Goal: Task Accomplishment & Management: Use online tool/utility

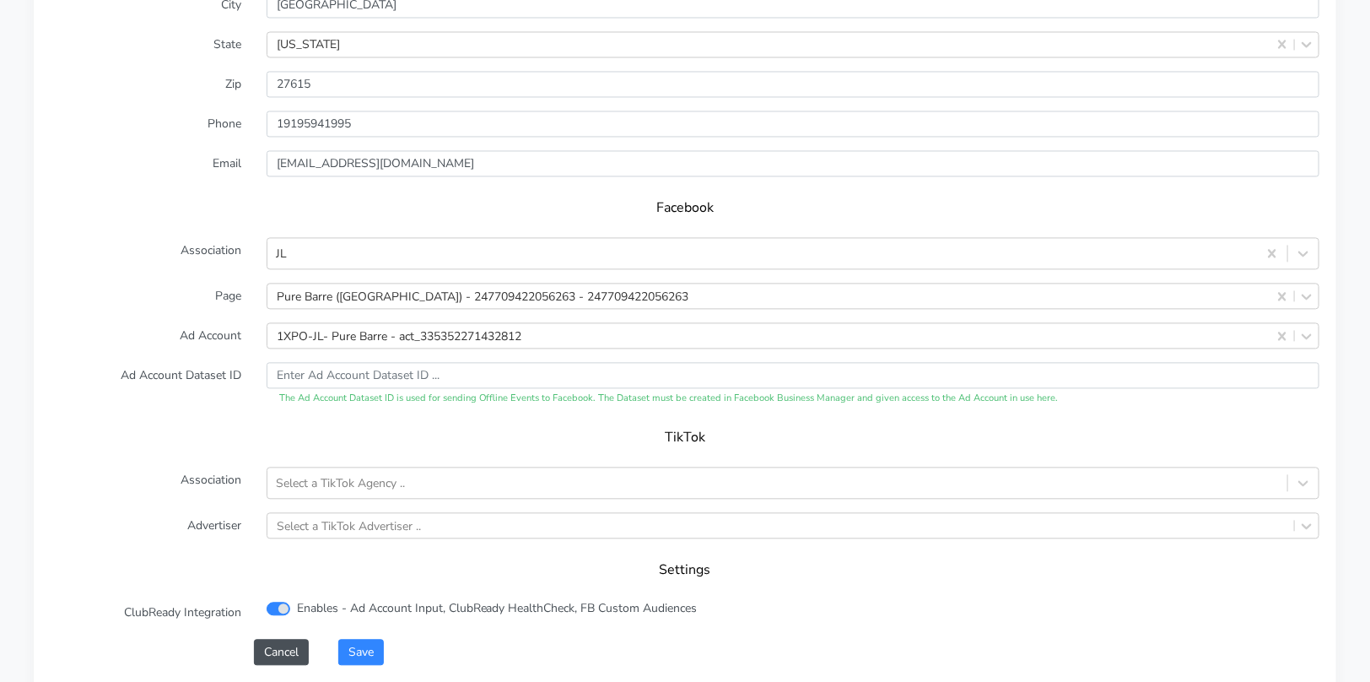
scroll to position [1593, 0]
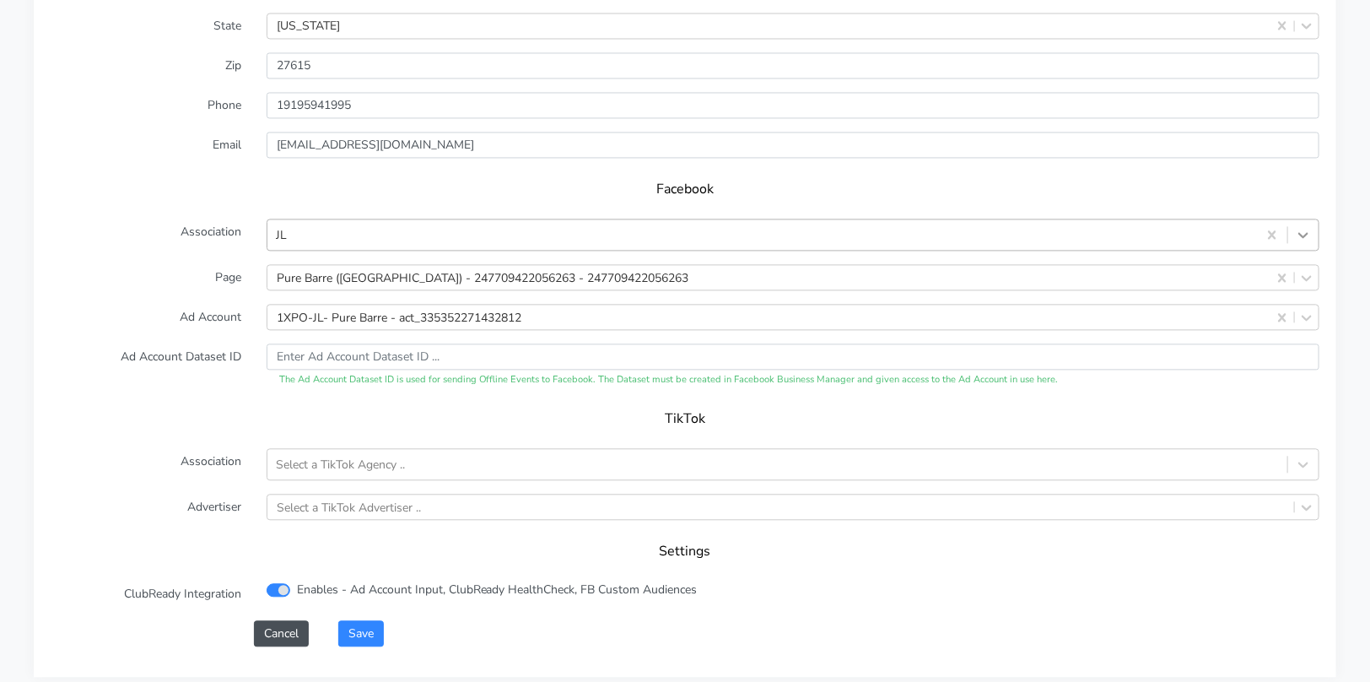
click at [1303, 236] on icon at bounding box center [1303, 234] width 17 height 17
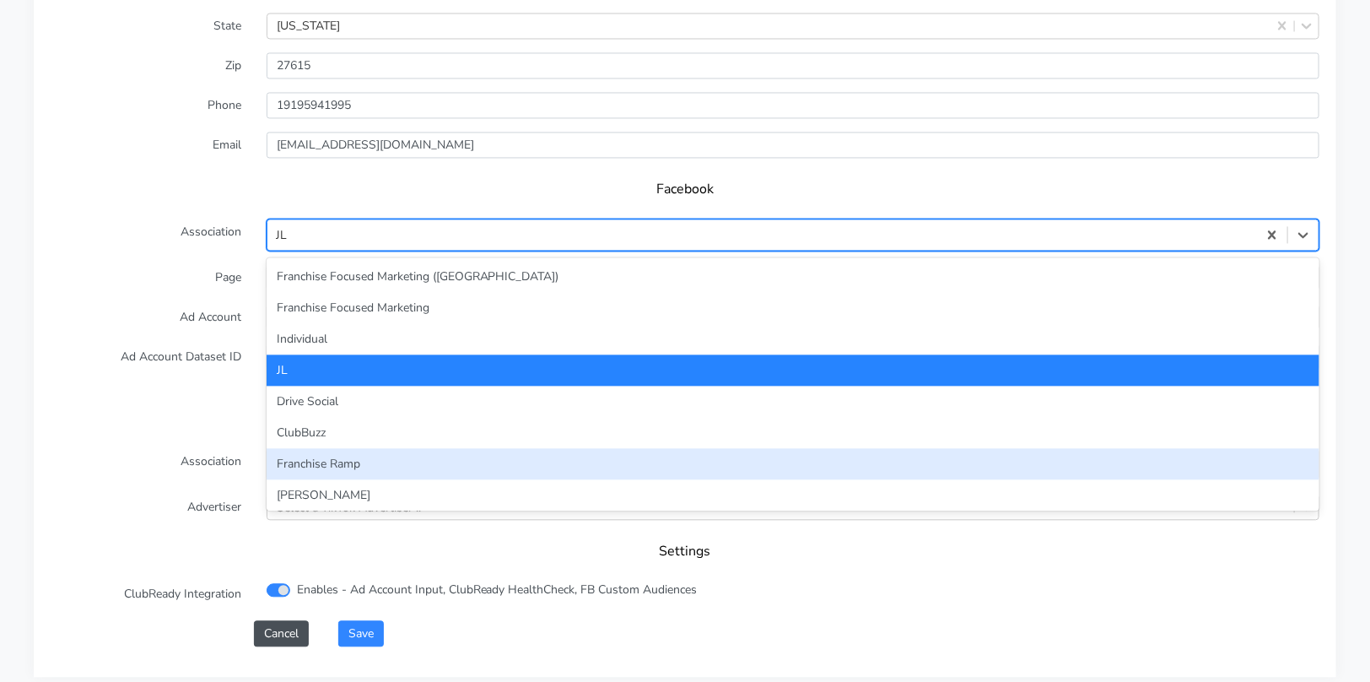
click at [543, 452] on div "Franchise Ramp" at bounding box center [793, 463] width 1053 height 31
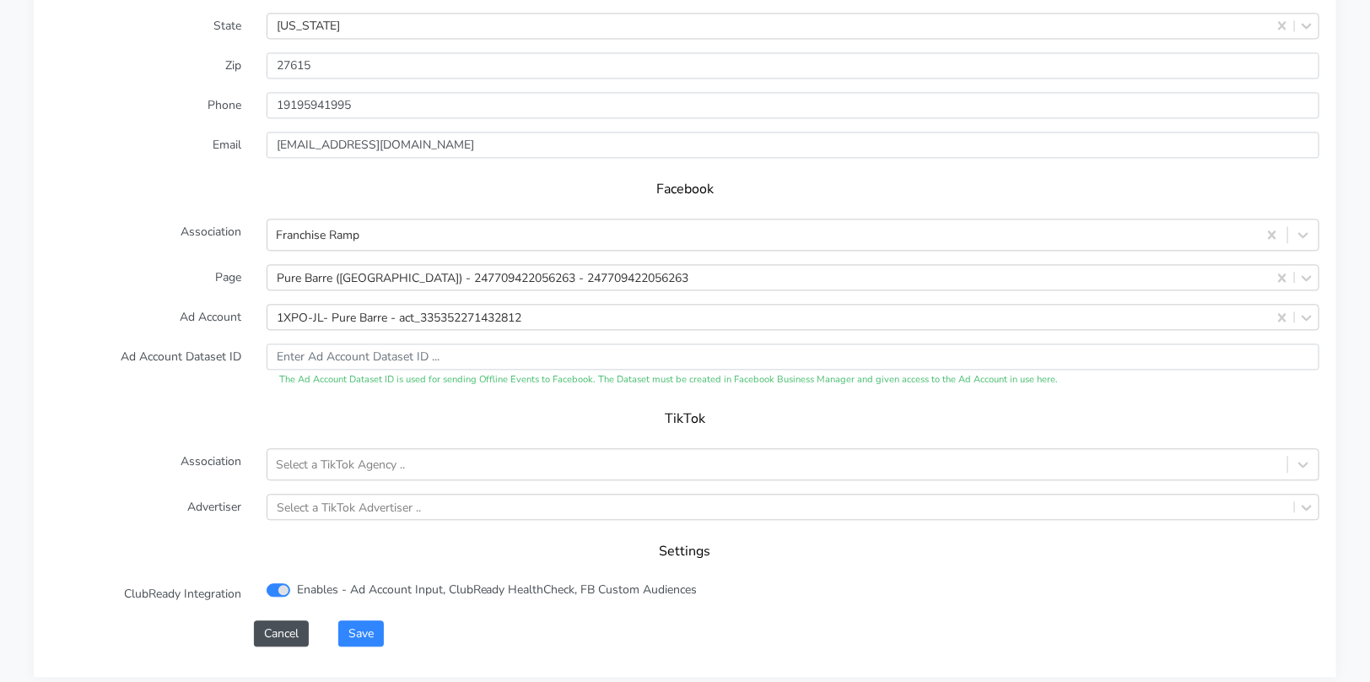
click at [223, 385] on form "XPO Admin Id purebarre-north-[GEOGRAPHIC_DATA]-[GEOGRAPHIC_DATA] Name North Ral…" at bounding box center [685, 230] width 1269 height 832
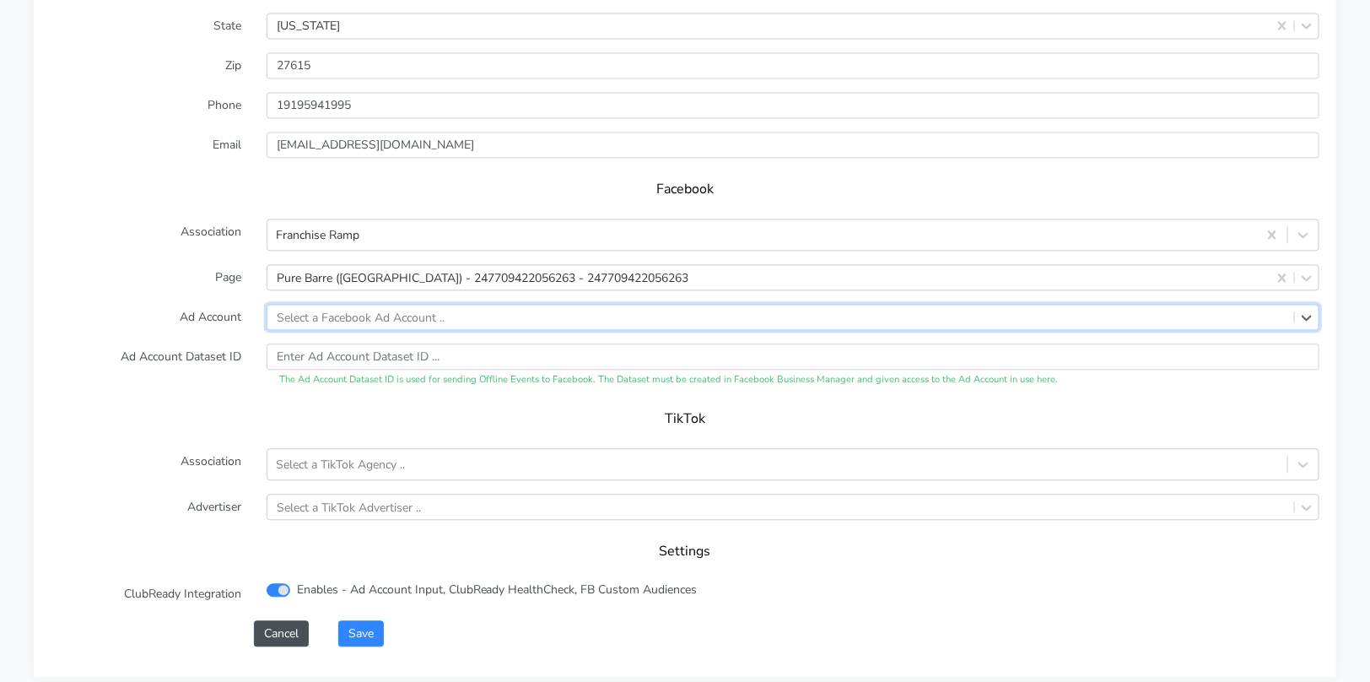
paste input "1167680357768310"
type input "1167680357768310"
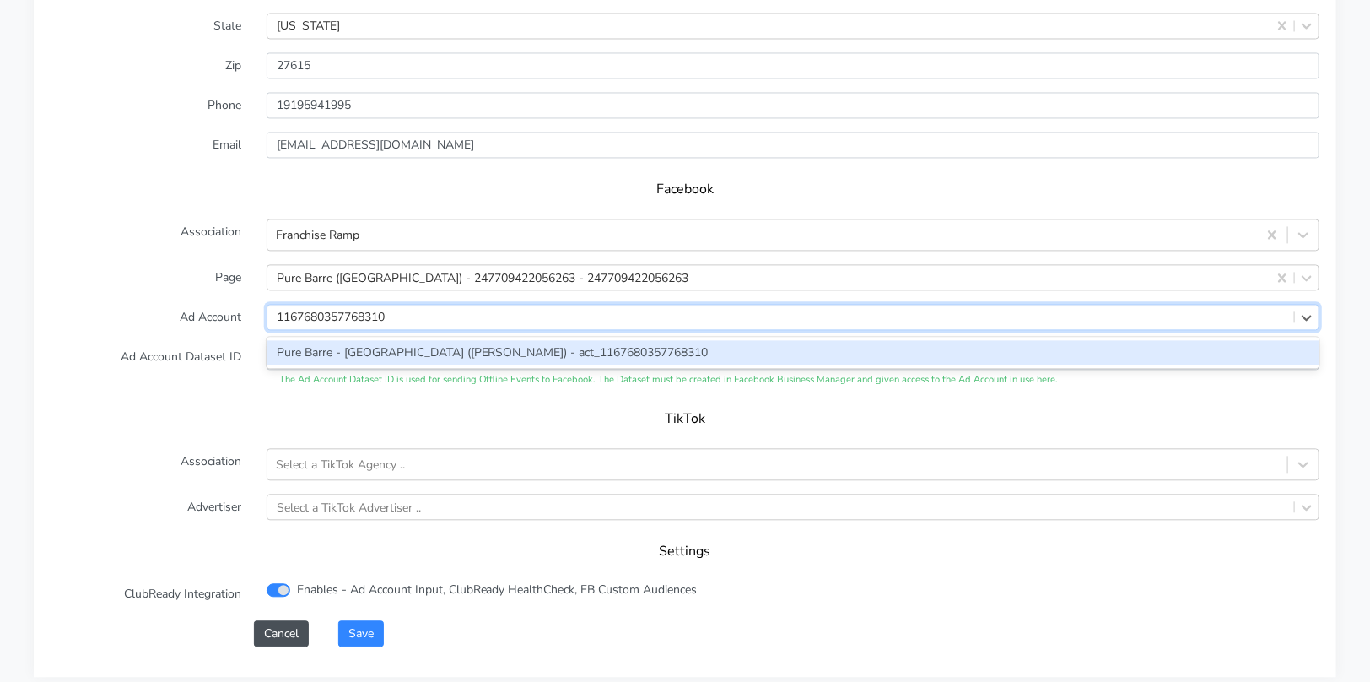
click at [386, 354] on div "Pure Barre - [GEOGRAPHIC_DATA] ([PERSON_NAME]) - act_1167680357768310" at bounding box center [793, 352] width 1053 height 24
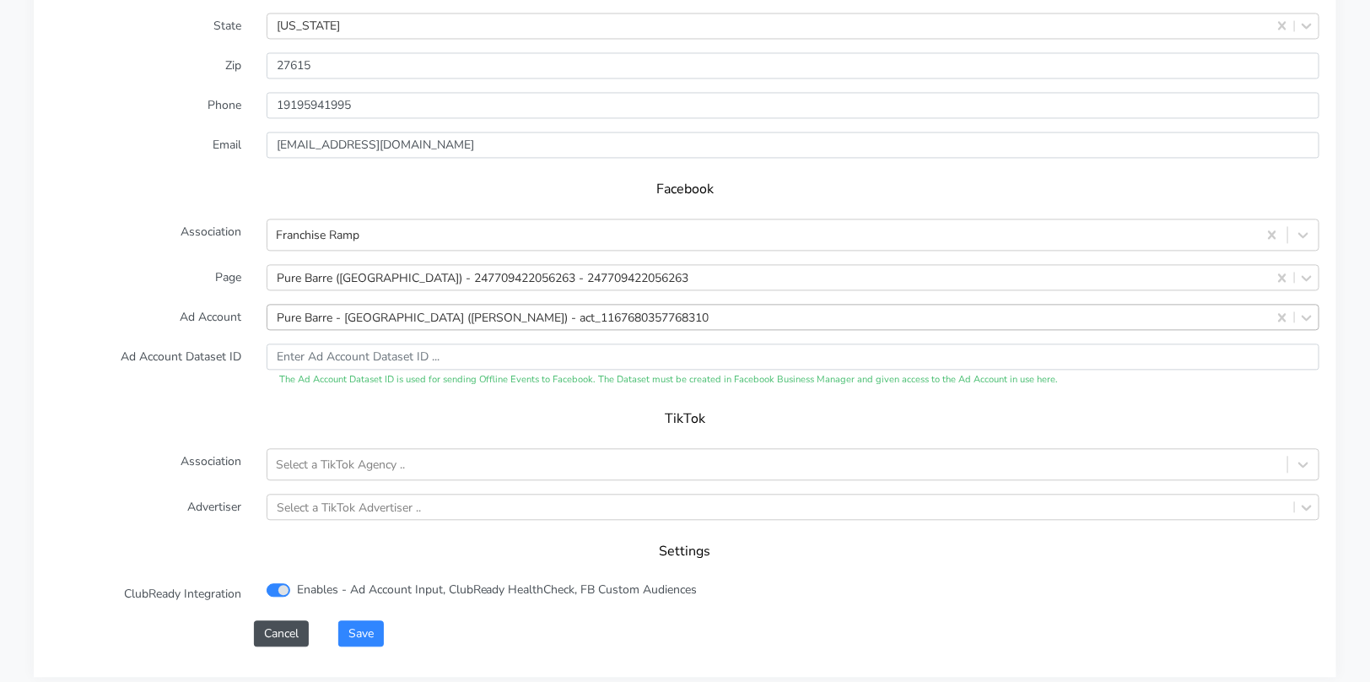
click at [202, 431] on div "TikTok" at bounding box center [685, 424] width 1269 height 47
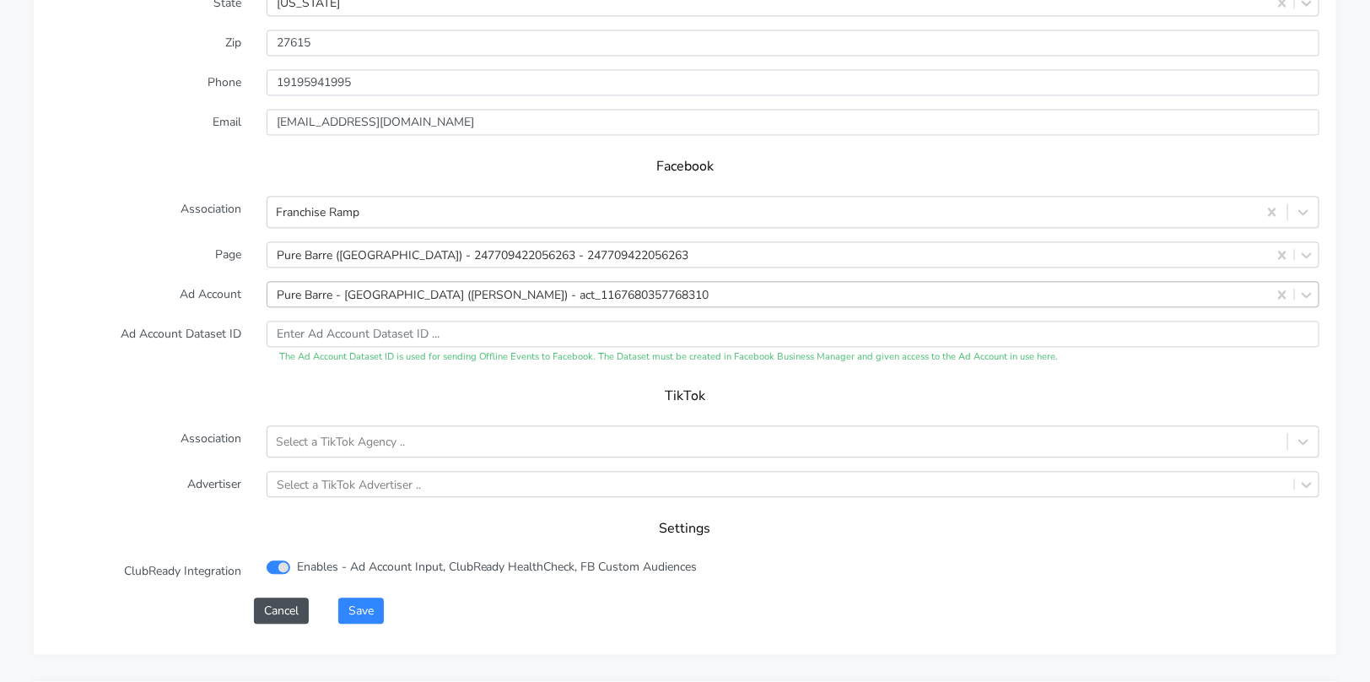
scroll to position [1620, 0]
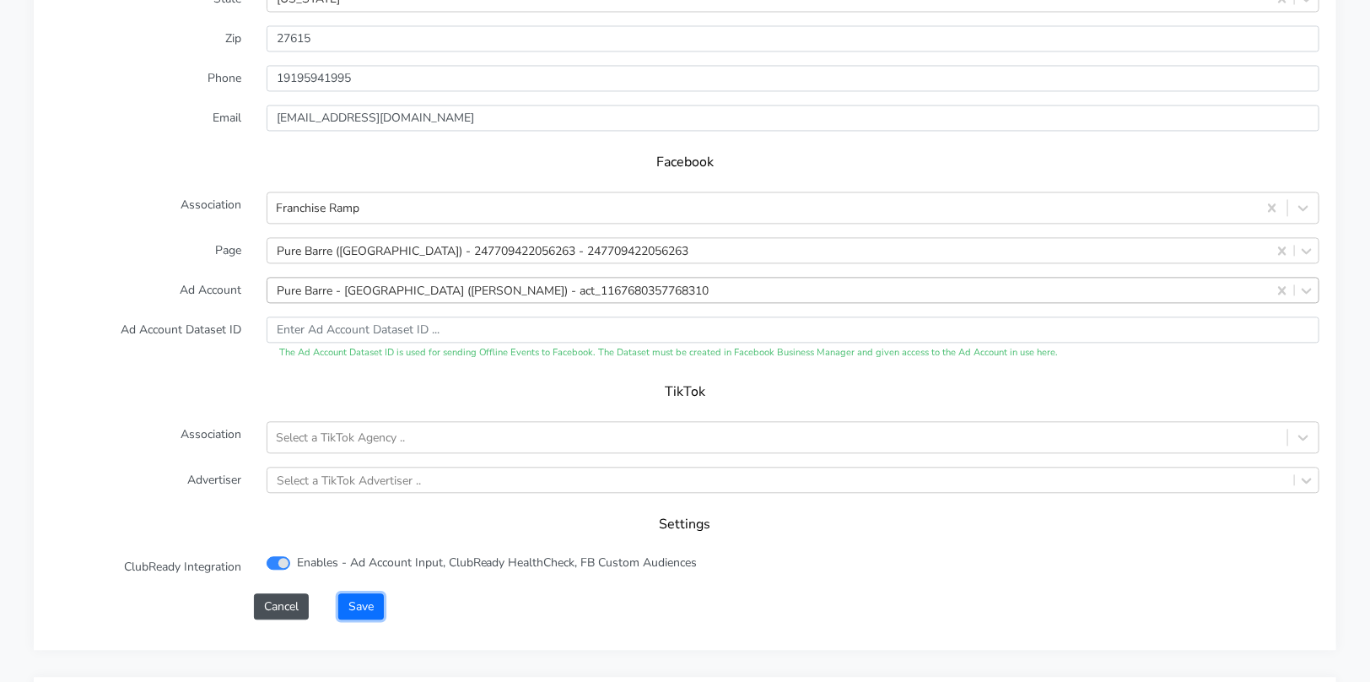
click at [363, 601] on button "Save" at bounding box center [361, 606] width 46 height 26
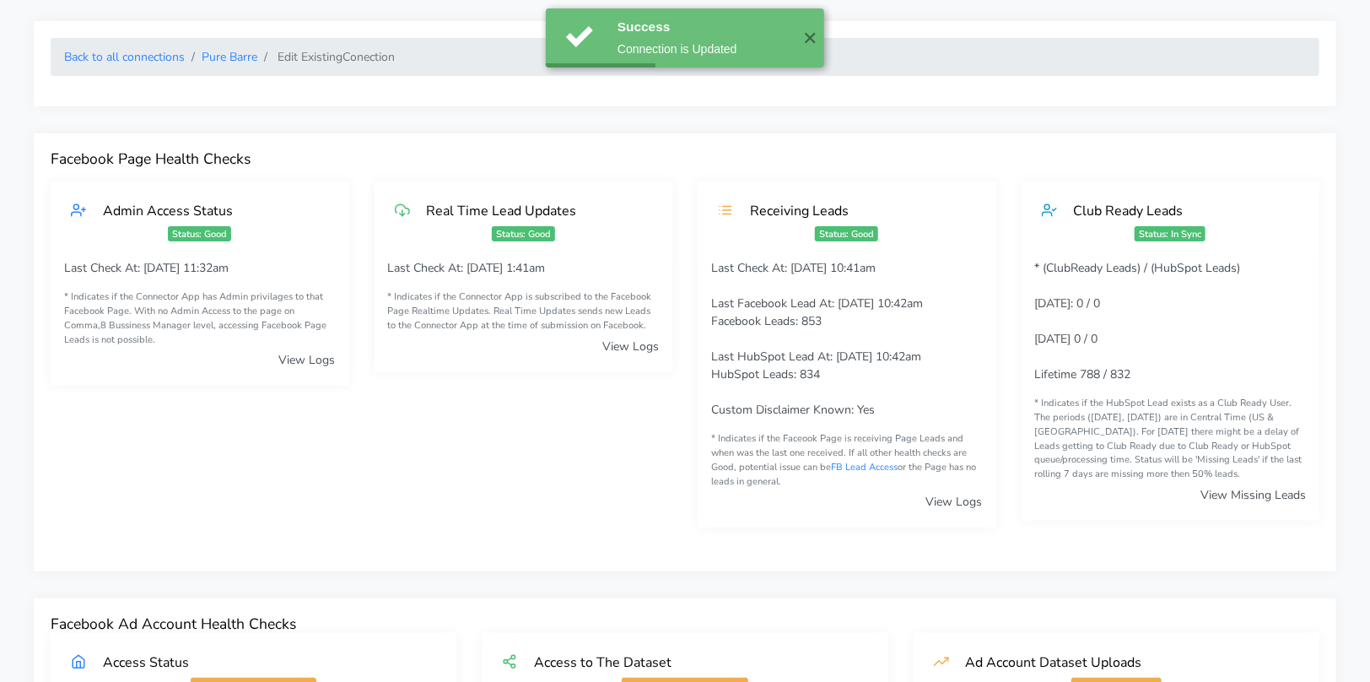
scroll to position [0, 0]
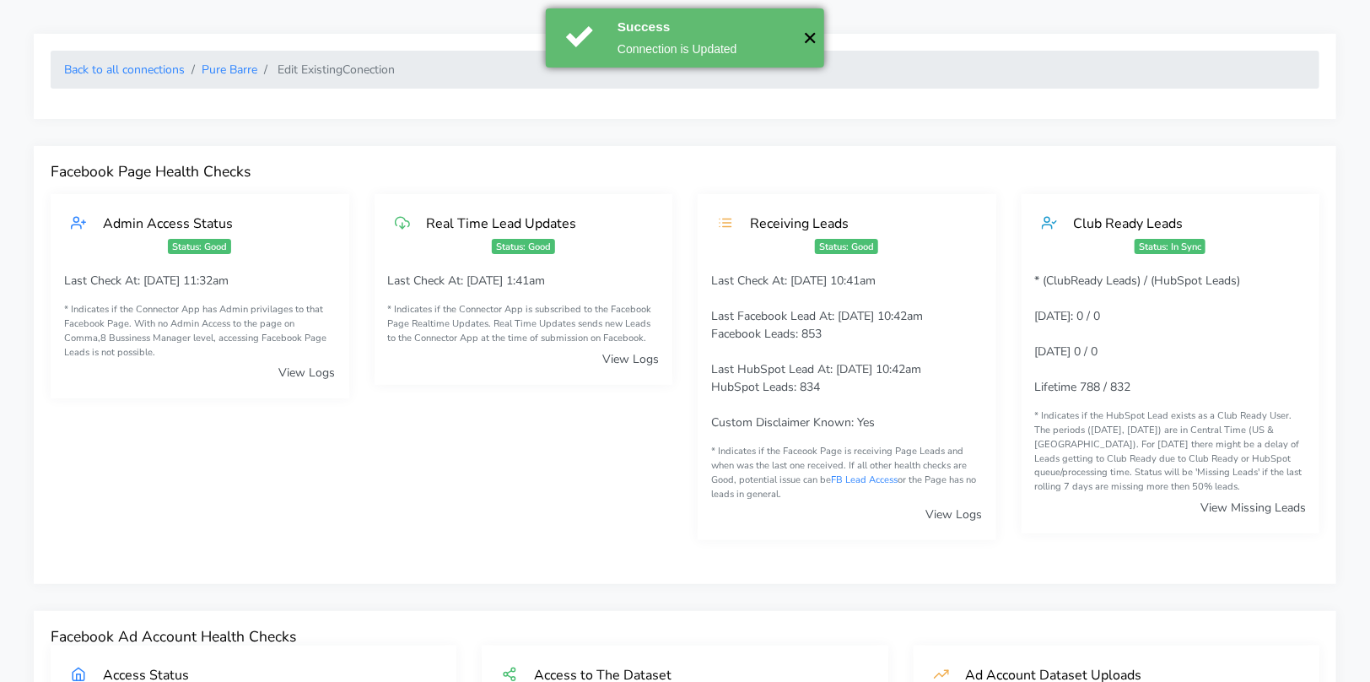
click at [812, 45] on button "✕" at bounding box center [810, 37] width 28 height 59
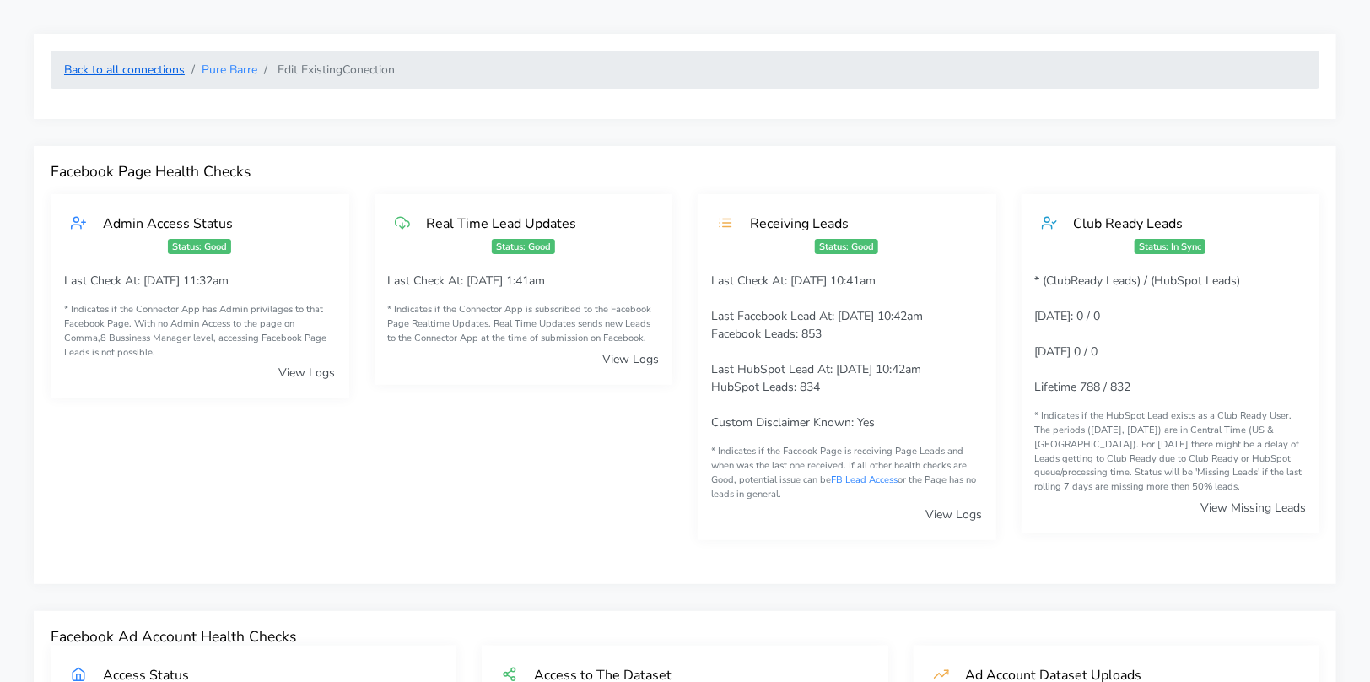
click at [166, 64] on link "Back to all connections" at bounding box center [124, 70] width 121 height 16
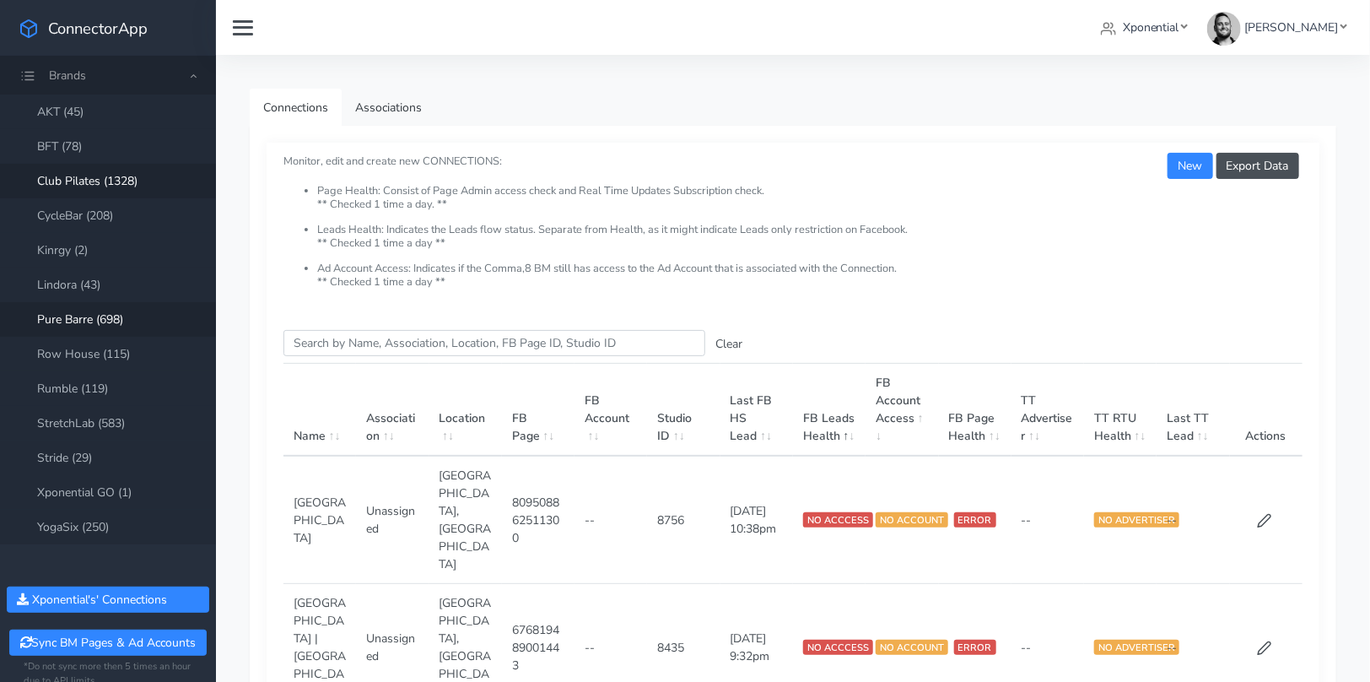
click at [124, 175] on link "Club Pilates (1328)" at bounding box center [108, 181] width 216 height 35
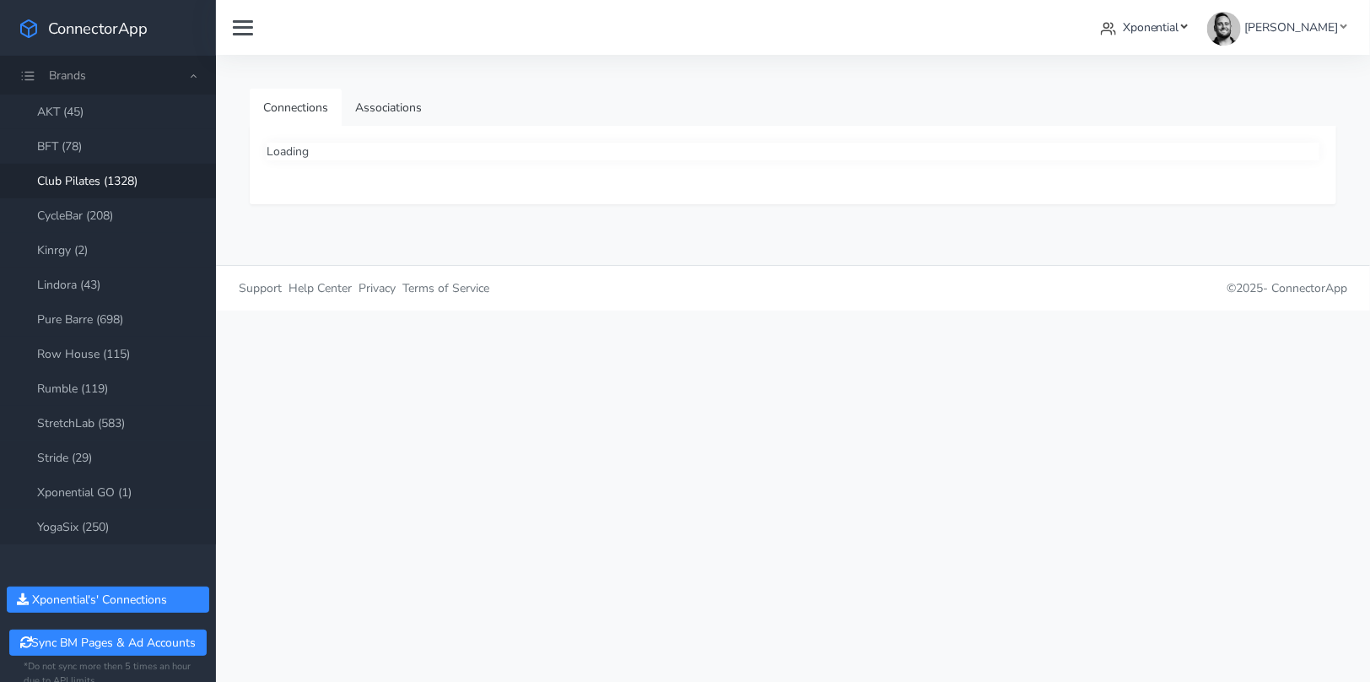
click at [1179, 19] on span "Xponential" at bounding box center [1151, 27] width 57 height 16
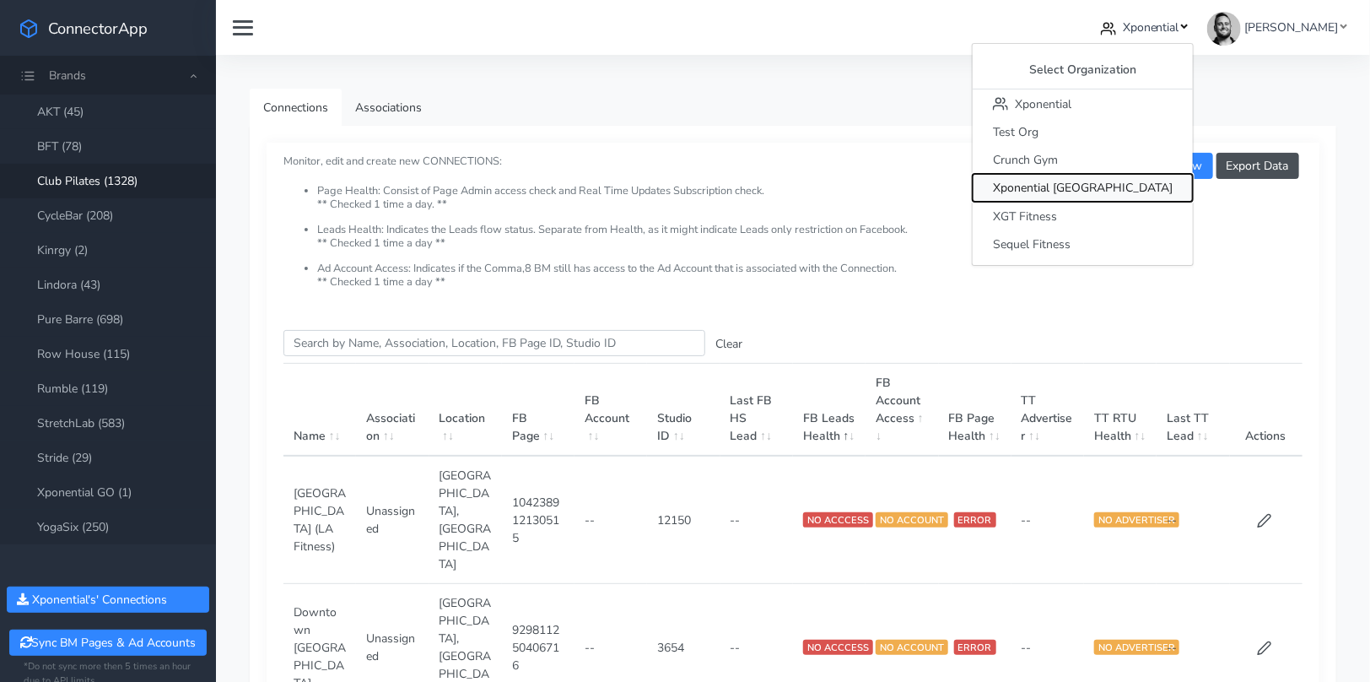
click at [1135, 186] on span "Xponential [GEOGRAPHIC_DATA]" at bounding box center [1083, 189] width 180 height 16
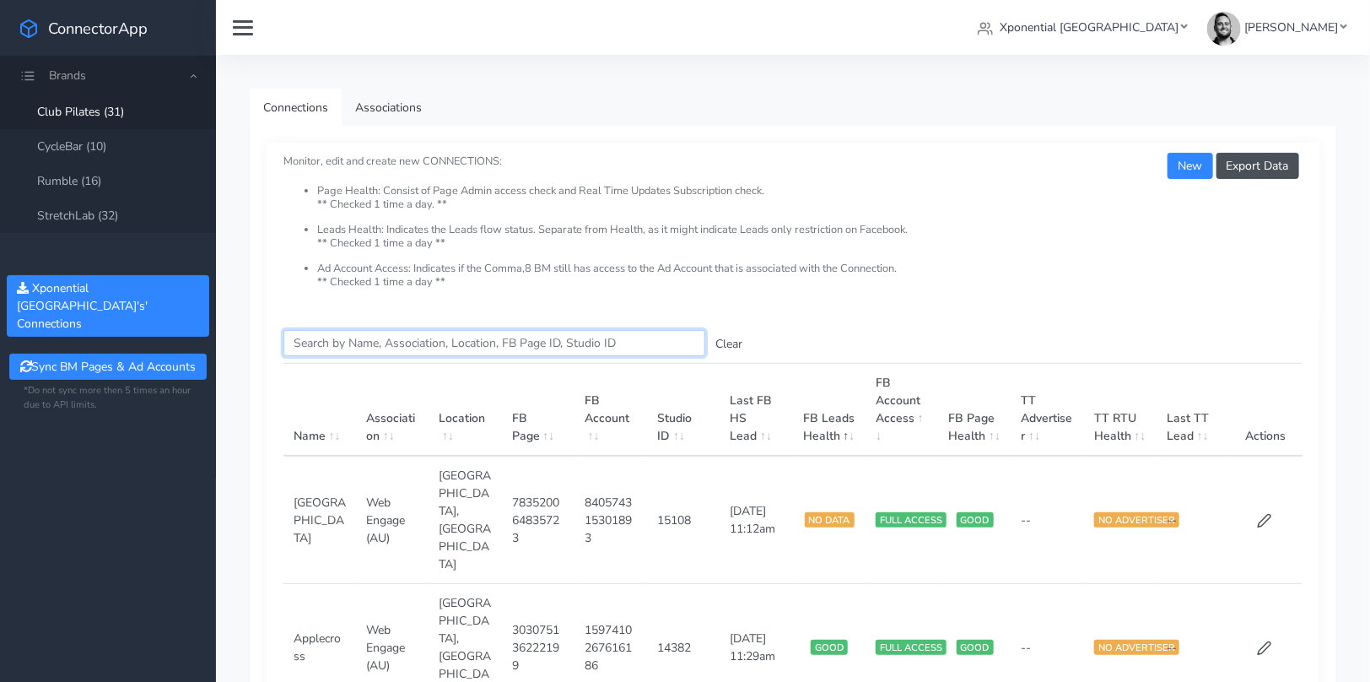
click at [354, 340] on input "Search this table" at bounding box center [494, 343] width 422 height 26
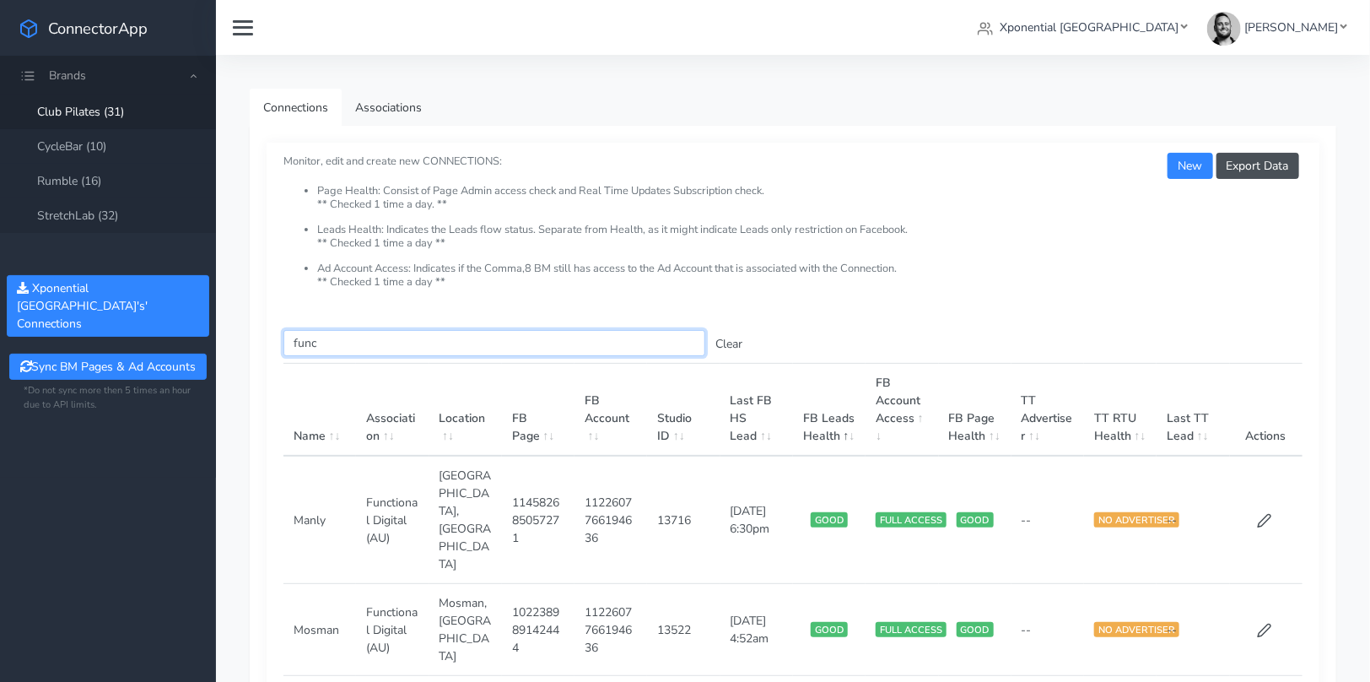
type input "func"
click at [320, 485] on td "Manly" at bounding box center [319, 520] width 73 height 128
